Goal: Navigation & Orientation: Find specific page/section

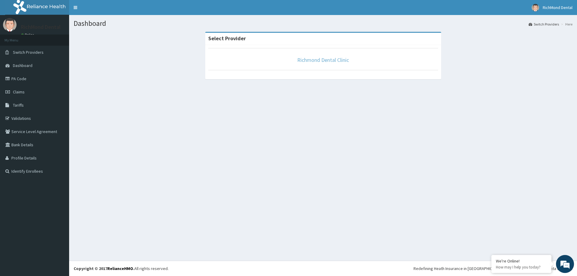
click at [331, 61] on link "Richmond Dental Clinic" at bounding box center [323, 60] width 52 height 7
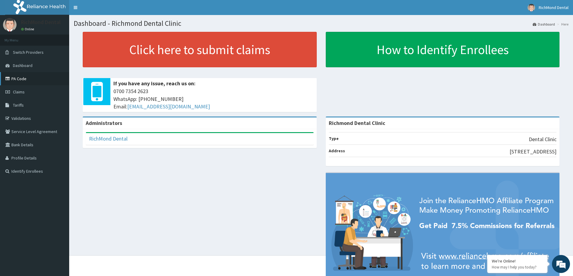
click at [29, 79] on link "PA Code" at bounding box center [34, 78] width 69 height 13
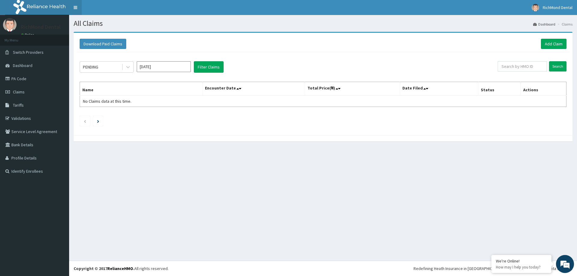
click at [74, 10] on link "Toggle navigation" at bounding box center [75, 7] width 13 height 15
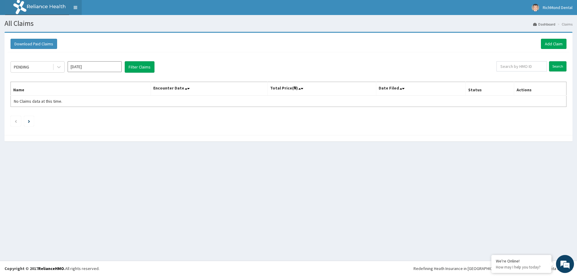
click at [80, 10] on link "Toggle navigation" at bounding box center [75, 7] width 13 height 15
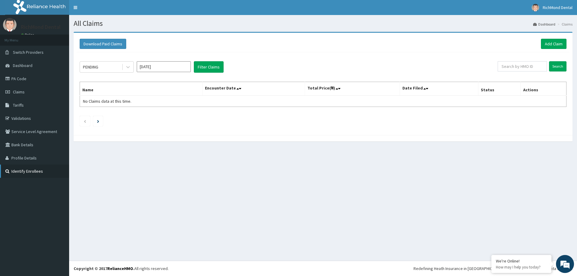
click at [15, 170] on link "Identify Enrollees" at bounding box center [34, 171] width 69 height 13
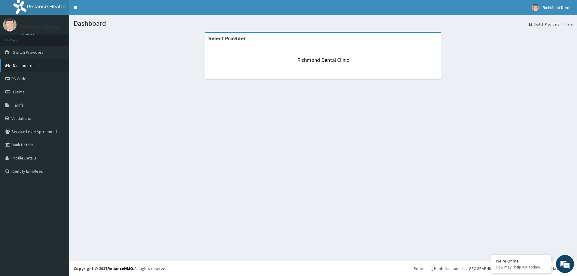
click at [35, 63] on link "Dashboard" at bounding box center [34, 65] width 69 height 13
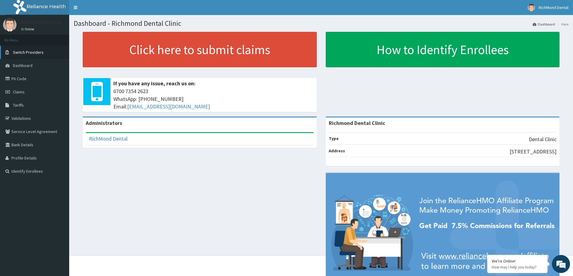
click at [39, 52] on span "Switch Providers" at bounding box center [28, 52] width 31 height 5
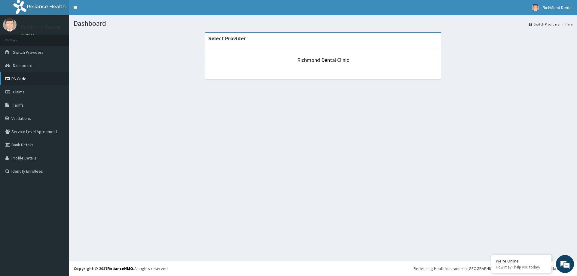
click at [56, 75] on link "PA Code" at bounding box center [34, 78] width 69 height 13
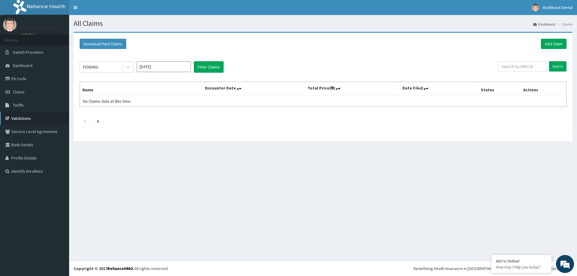
click at [20, 118] on link "Validations" at bounding box center [34, 118] width 69 height 13
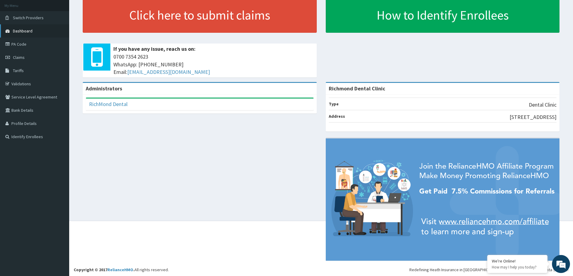
scroll to position [36, 0]
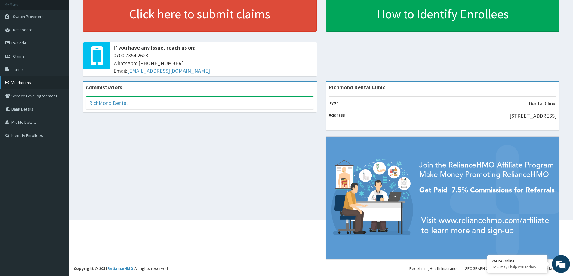
click at [33, 83] on link "Validations" at bounding box center [34, 82] width 69 height 13
